Goal: Information Seeking & Learning: Learn about a topic

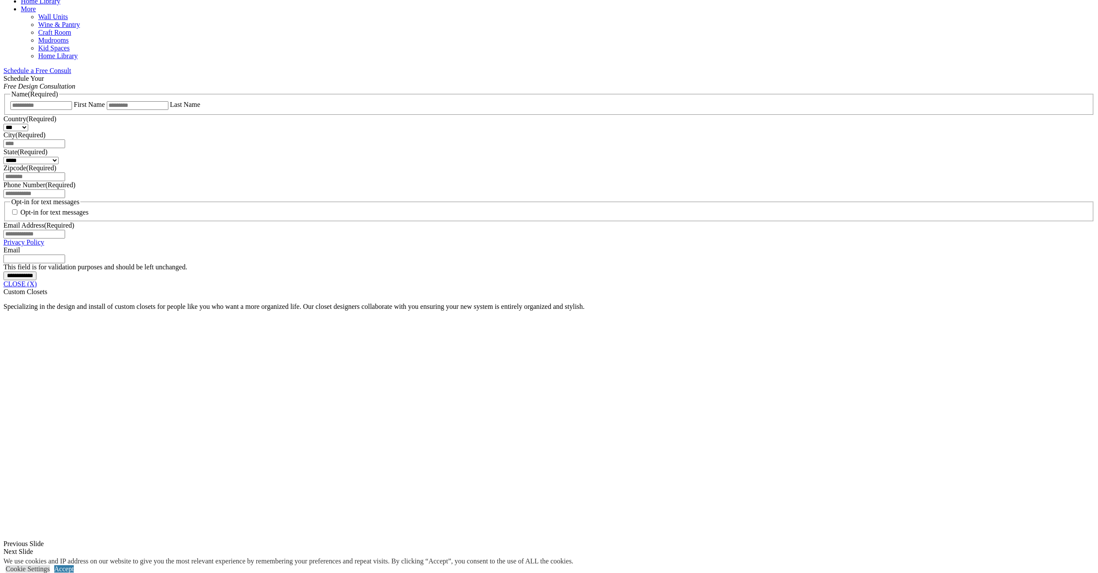
scroll to position [758, 0]
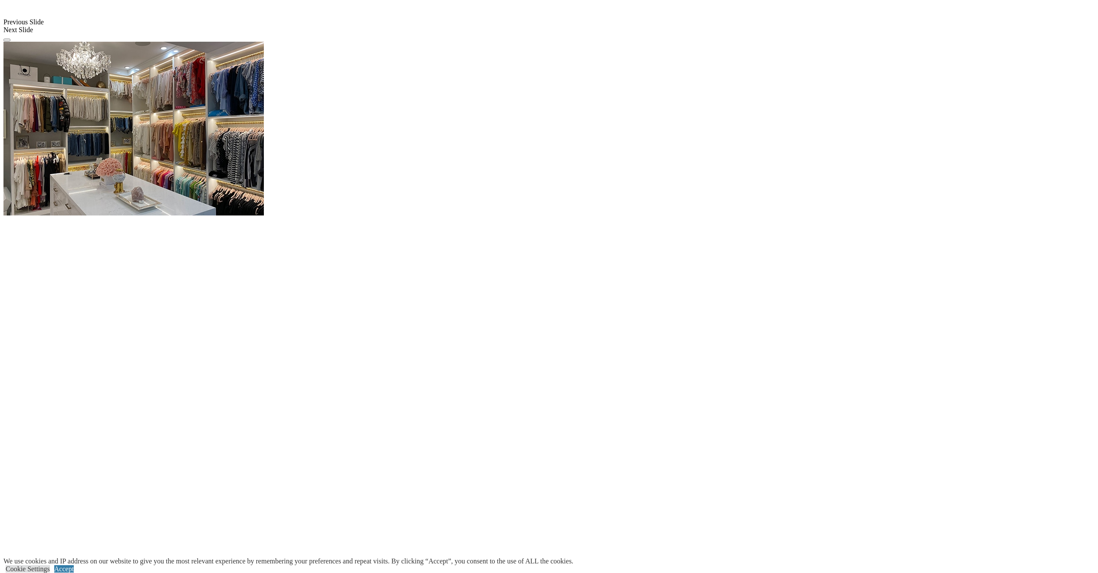
scroll to position [1040, 0]
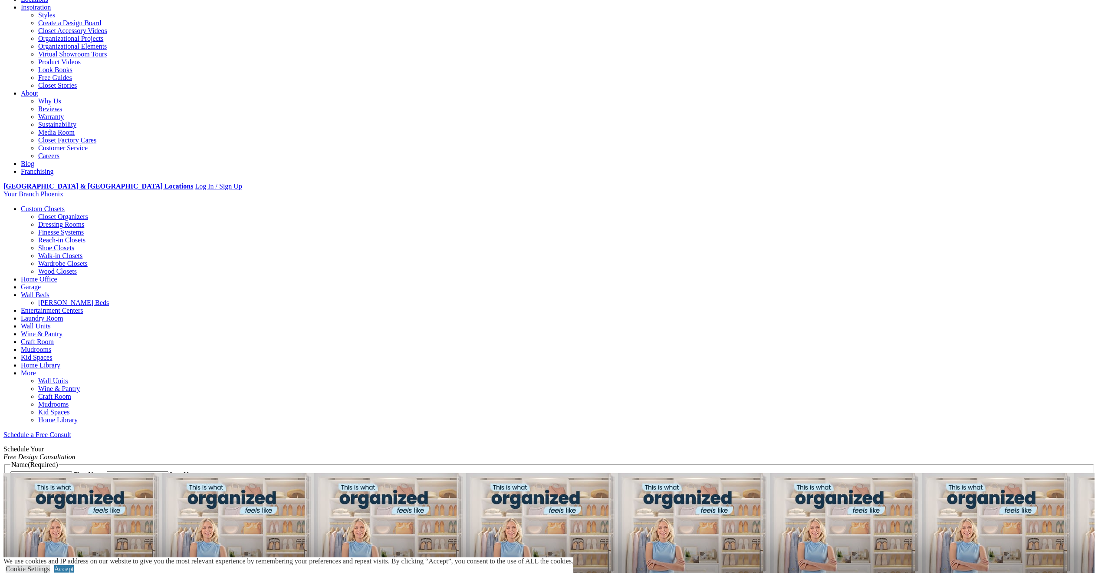
scroll to position [442, 0]
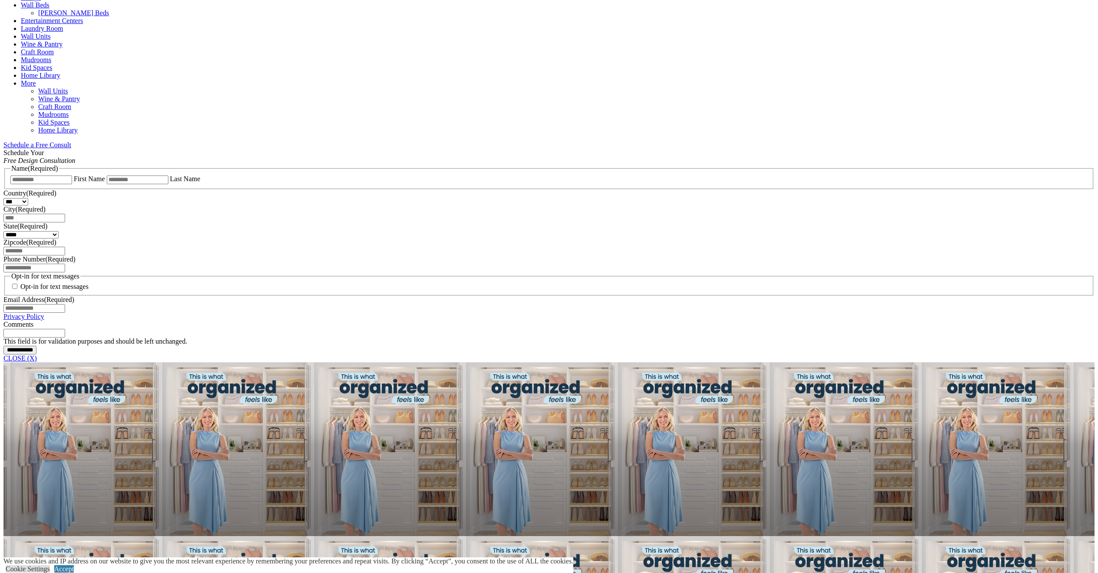
click at [37, 354] on link "CLOSE (X)" at bounding box center [19, 357] width 33 height 7
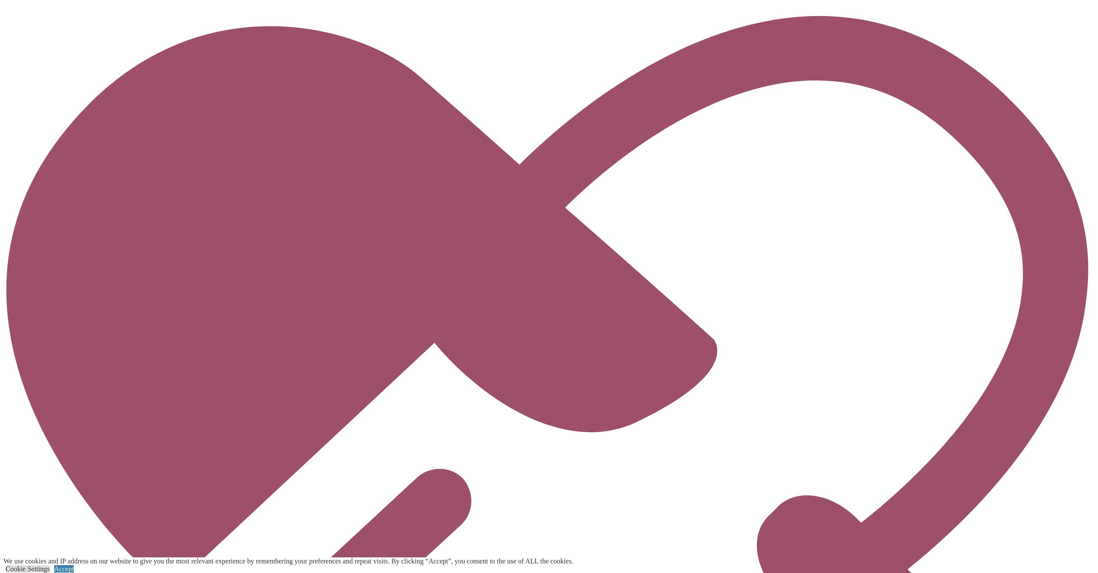
scroll to position [2559, 0]
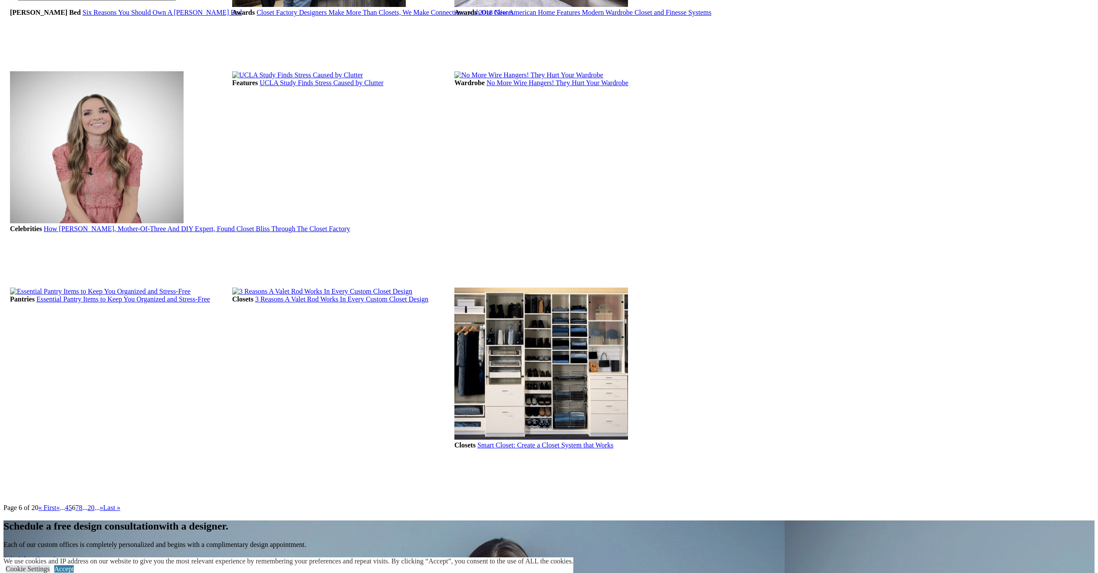
scroll to position [961, 0]
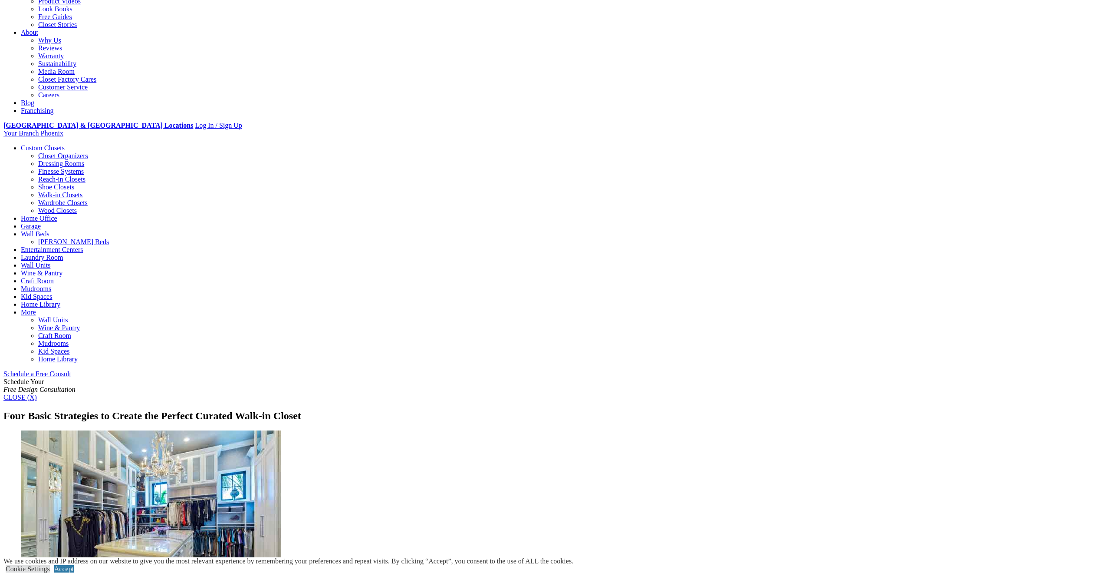
scroll to position [364, 0]
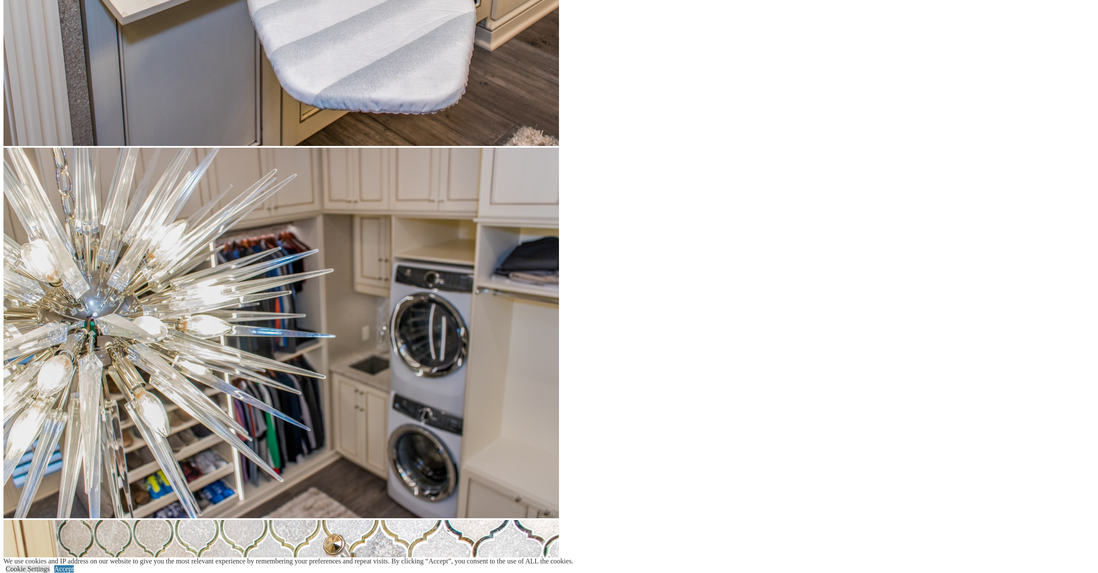
scroll to position [4371, 0]
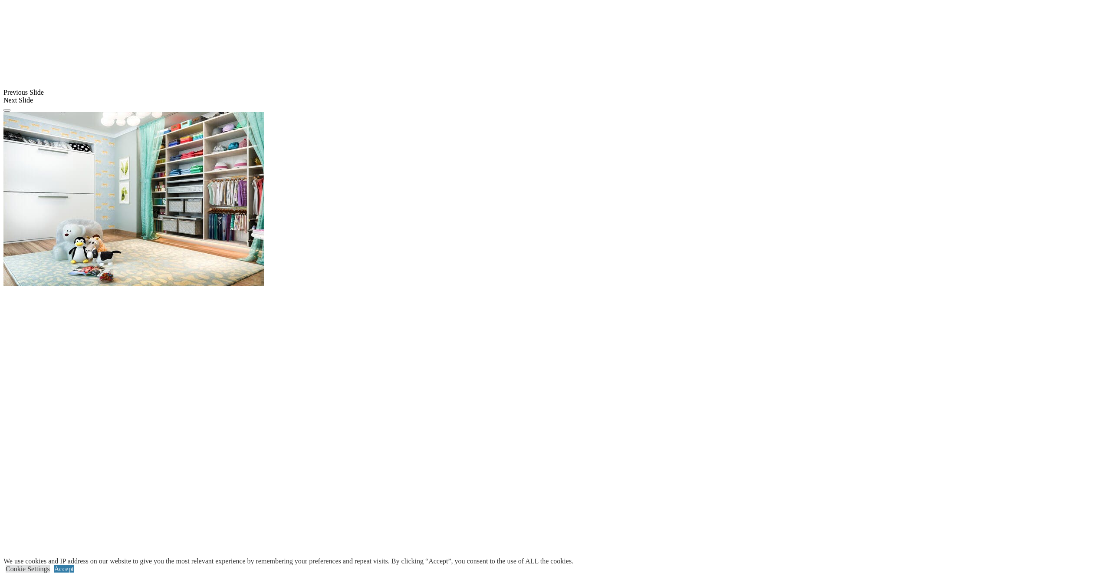
scroll to position [842, 0]
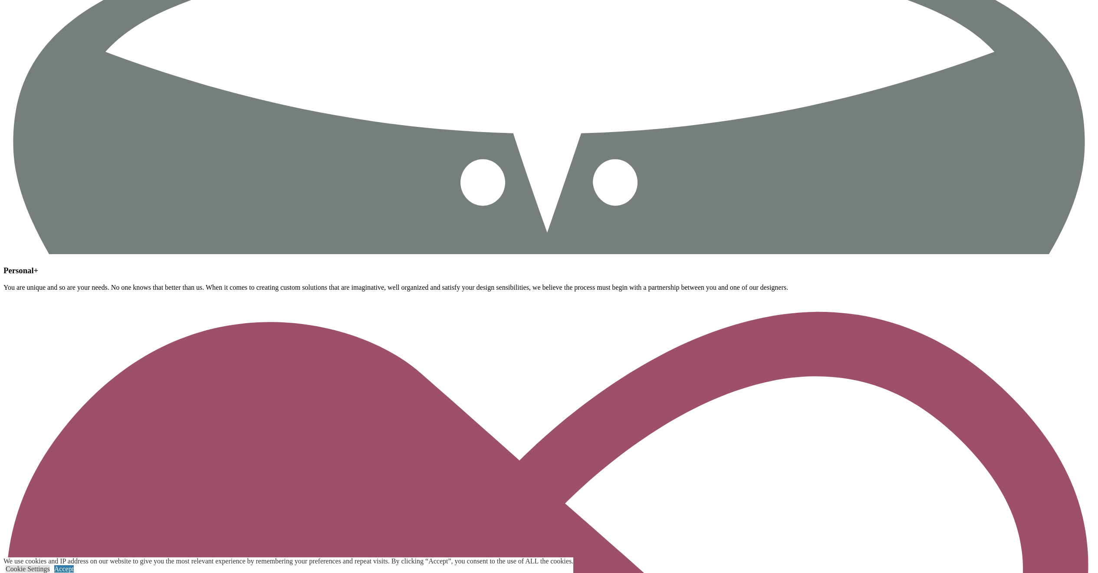
scroll to position [2703, 0]
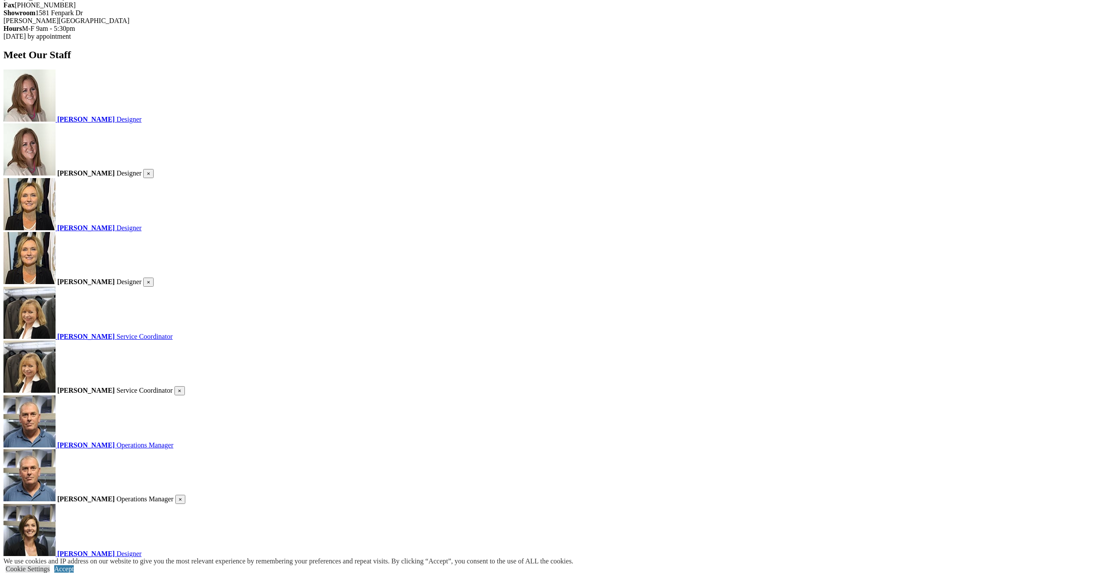
scroll to position [658, 0]
